Goal: Information Seeking & Learning: Check status

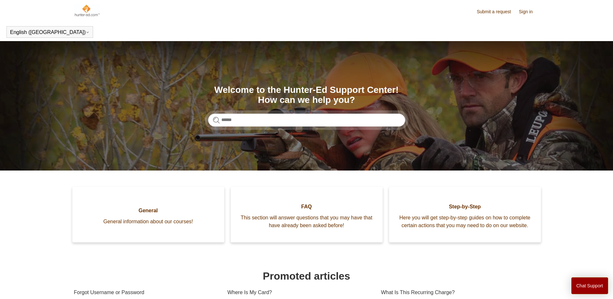
click at [82, 10] on img at bounding box center [87, 10] width 26 height 13
click at [598, 285] on button "Chat Support" at bounding box center [590, 285] width 37 height 17
click at [357, 294] on link "Where Is My Card?" at bounding box center [300, 292] width 144 height 17
